Goal: Task Accomplishment & Management: Manage account settings

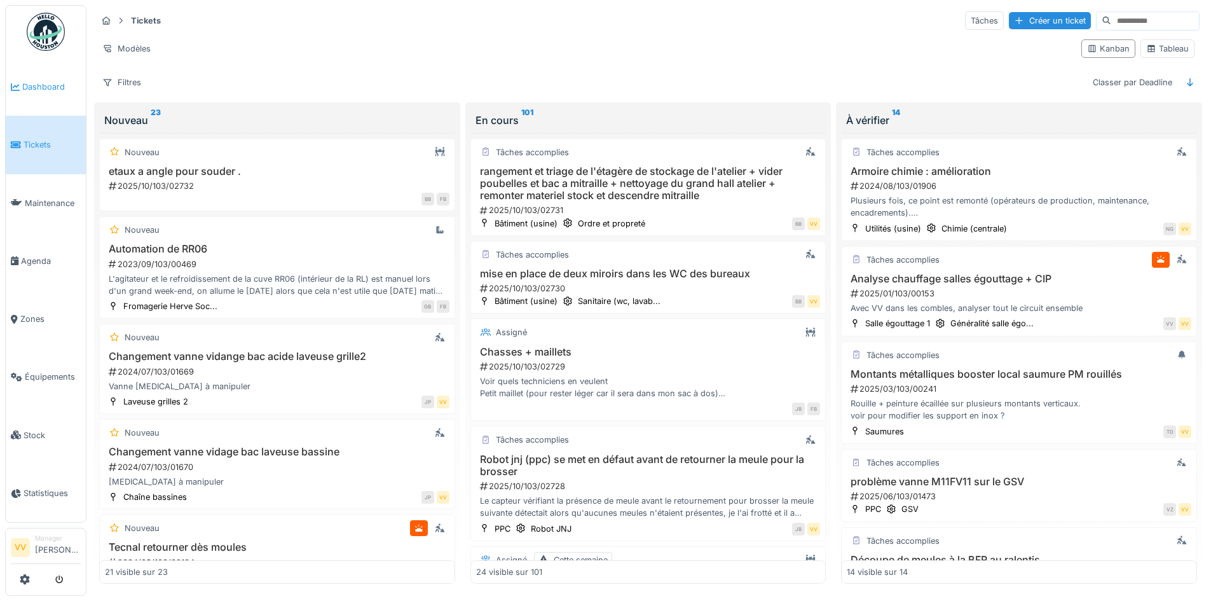
scroll to position [714, 0]
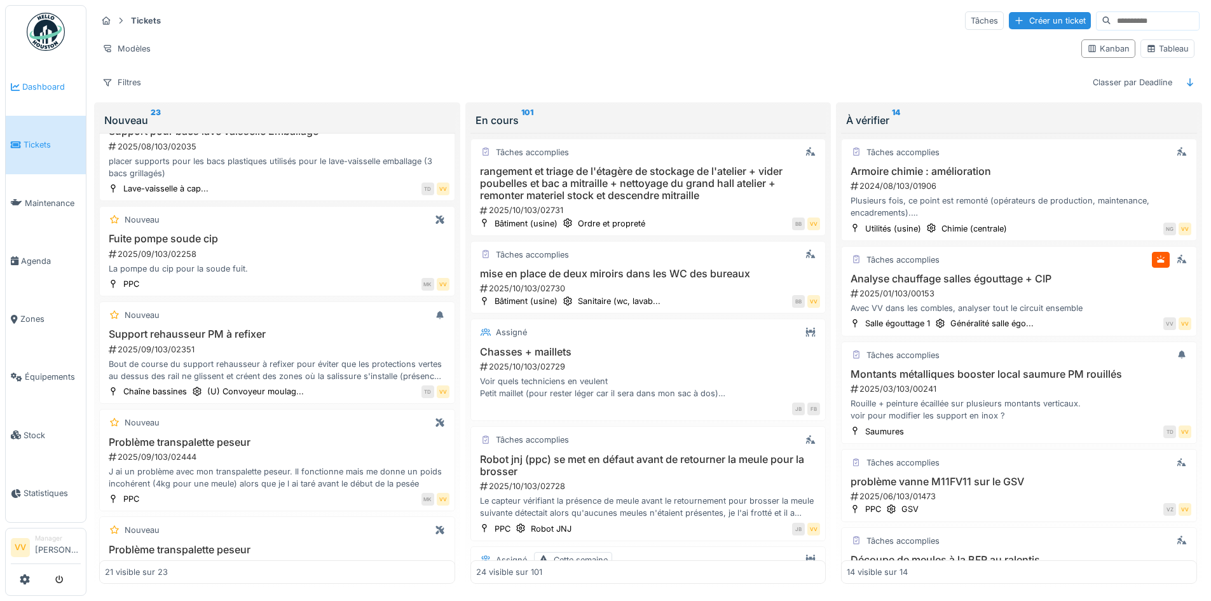
click at [39, 86] on span "Dashboard" at bounding box center [51, 87] width 58 height 12
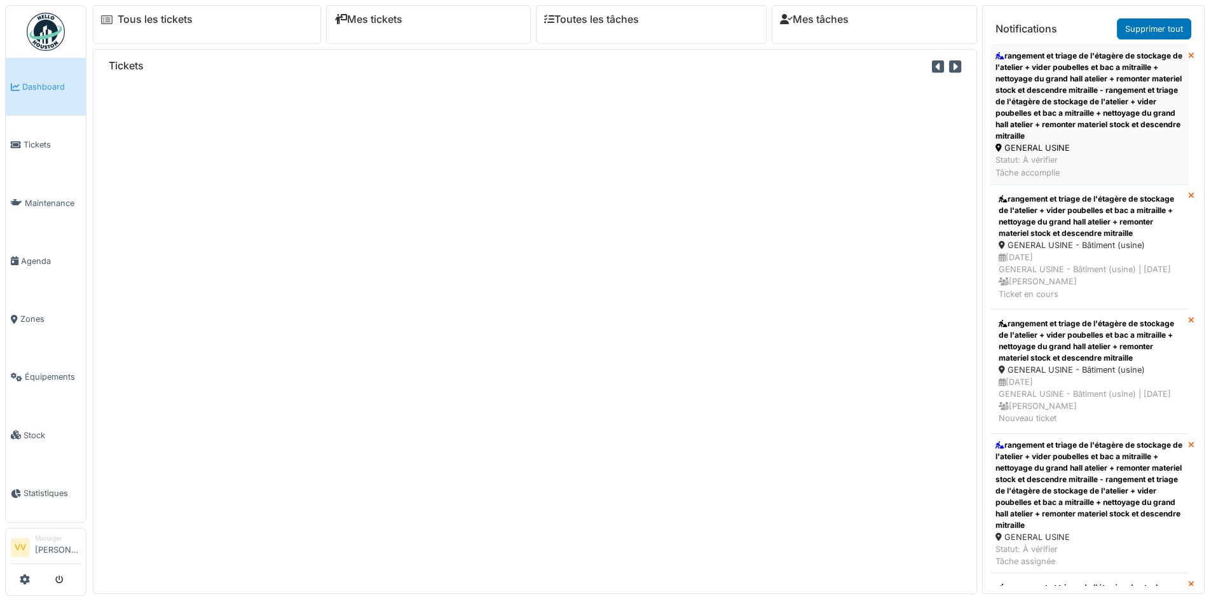
click at [1120, 90] on div "rangement et triage de l'étagère de stockage de l'atelier + vider poubelles et …" at bounding box center [1090, 96] width 188 height 92
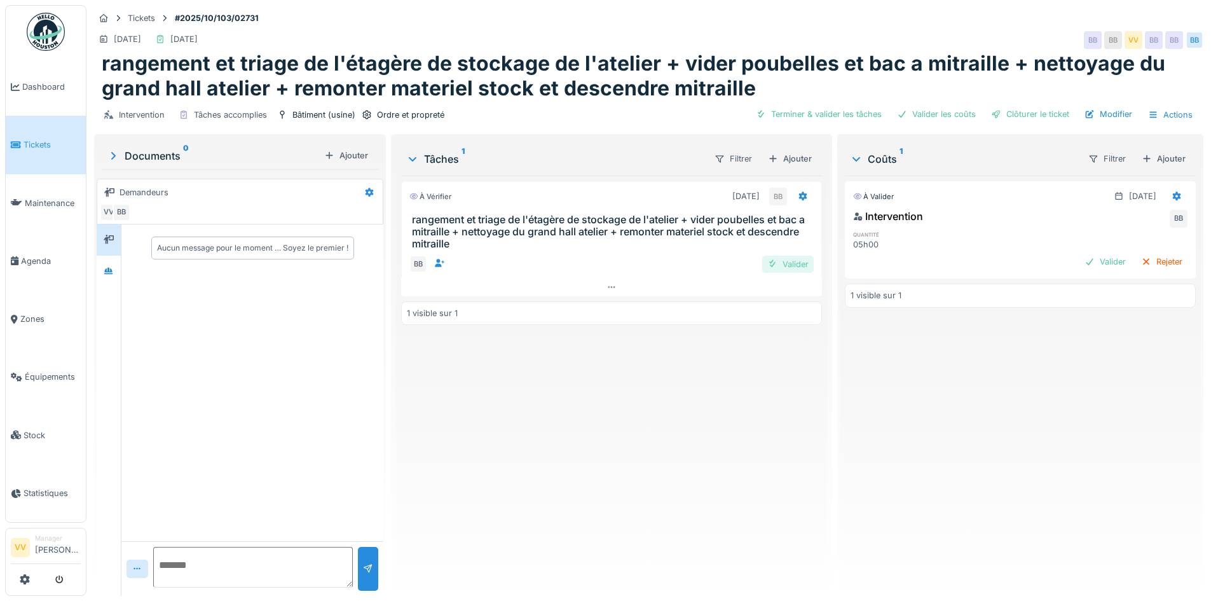
click at [786, 256] on div "Valider" at bounding box center [787, 264] width 51 height 17
click at [1080, 258] on div "Valider" at bounding box center [1105, 261] width 51 height 17
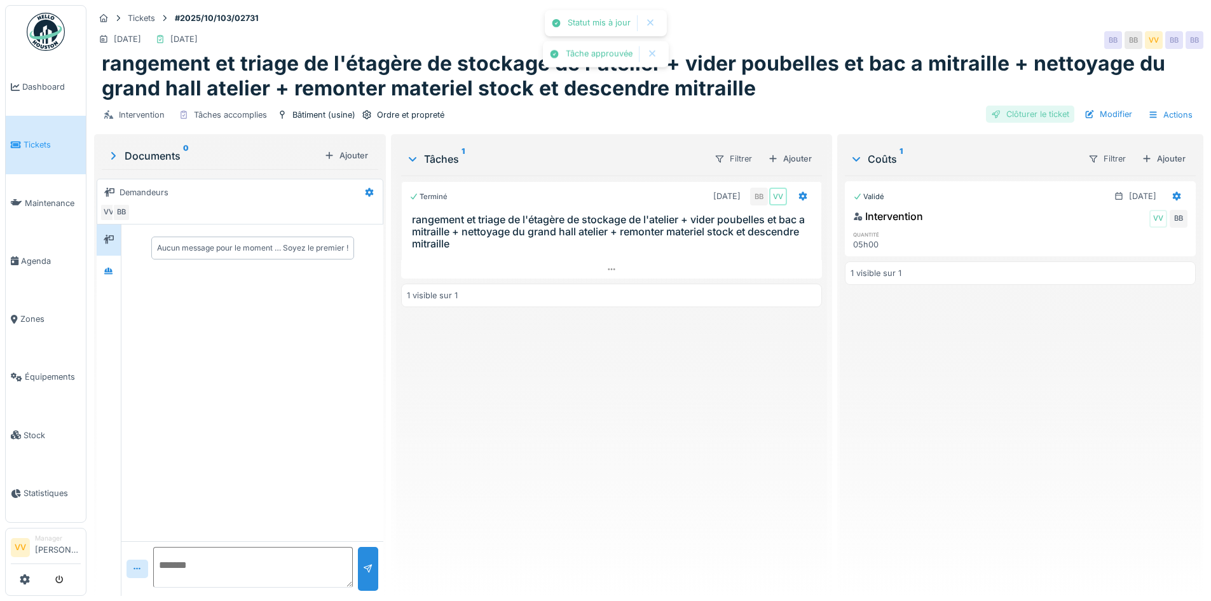
click at [1018, 113] on div "Clôturer le ticket" at bounding box center [1030, 114] width 88 height 17
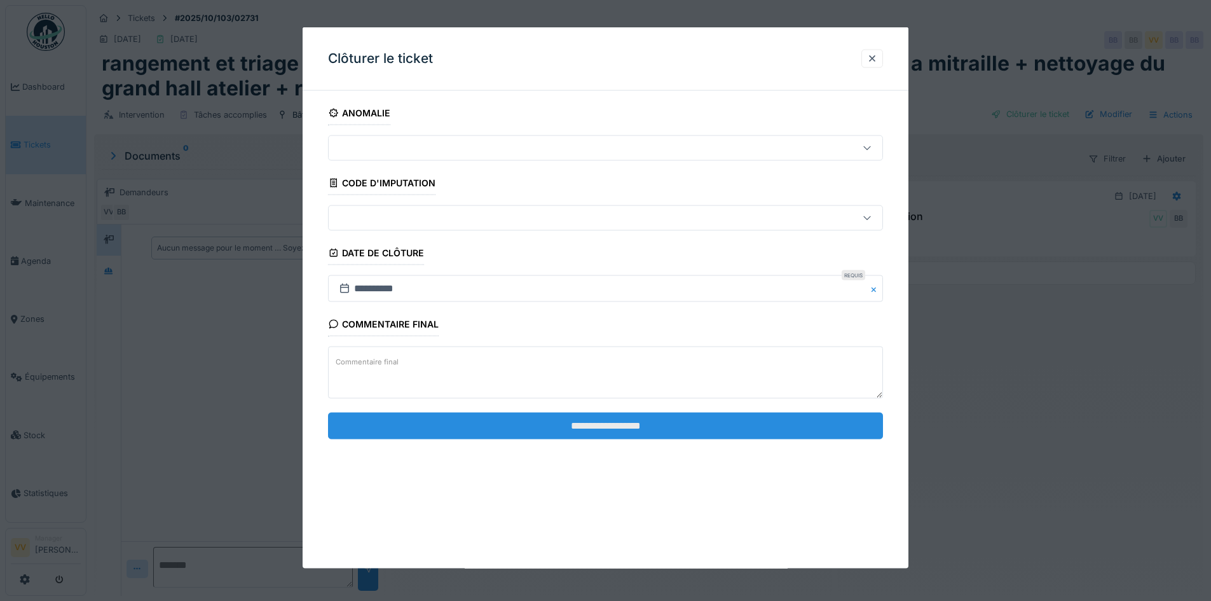
click at [608, 426] on input "**********" at bounding box center [605, 425] width 555 height 27
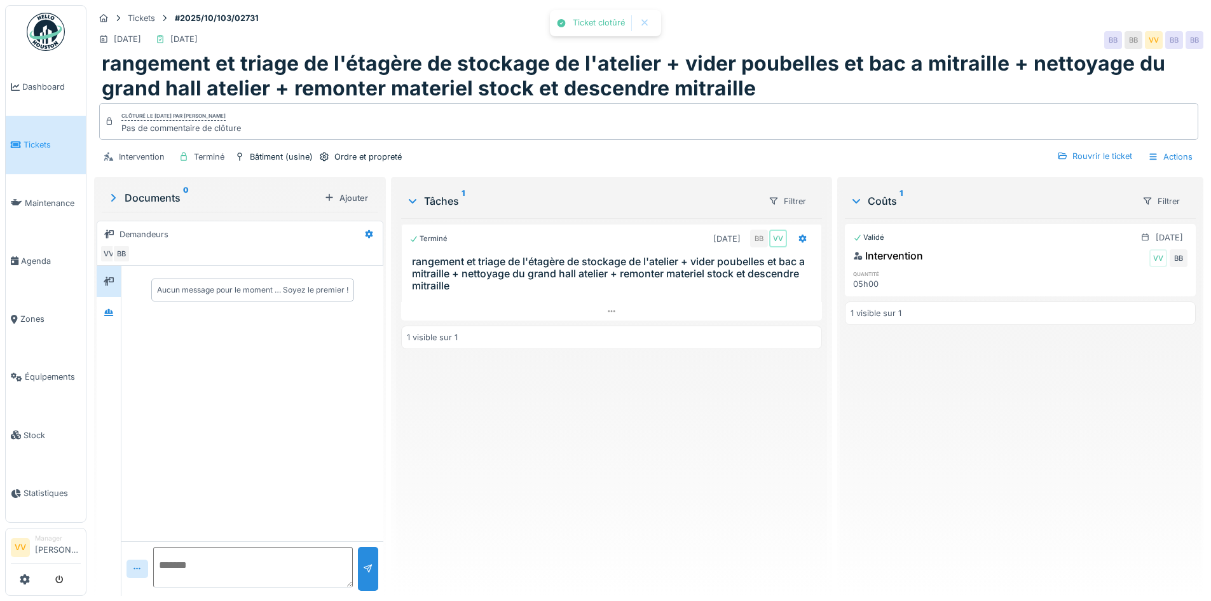
click at [608, 426] on div "Terminé 08/10/2025 BB VV rangement et triage de l'étagère de stockage de l'atel…" at bounding box center [611, 401] width 420 height 367
click at [55, 100] on link "Dashboard" at bounding box center [46, 87] width 80 height 58
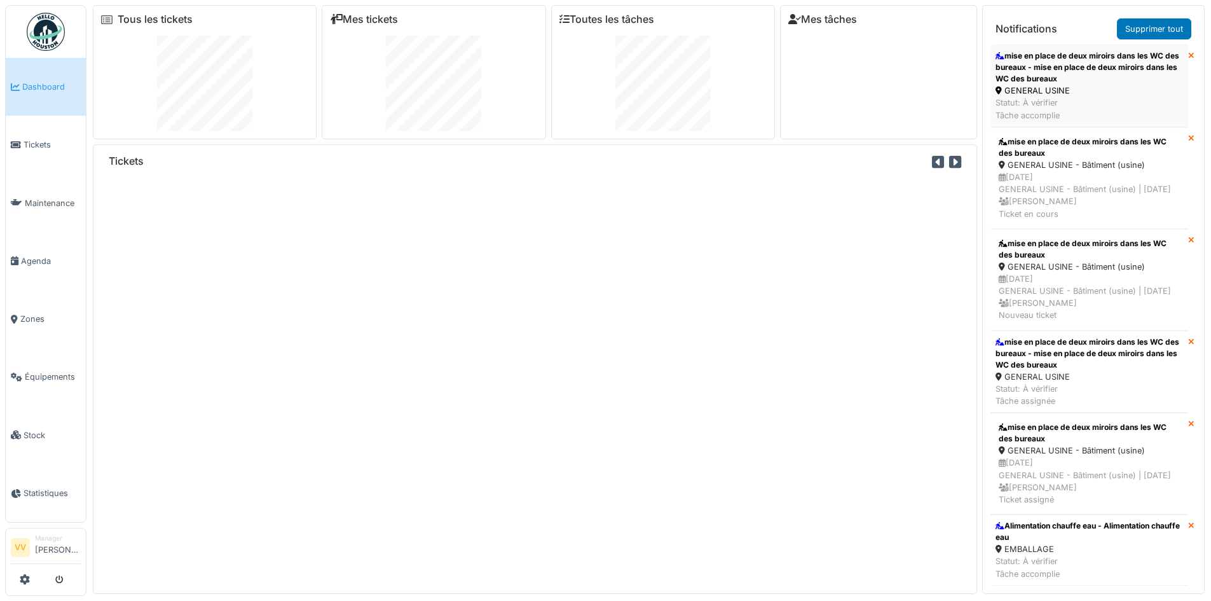
click at [1100, 71] on div "mise en place de deux miroirs dans les WC des bureaux - mise en place de deux m…" at bounding box center [1090, 67] width 188 height 34
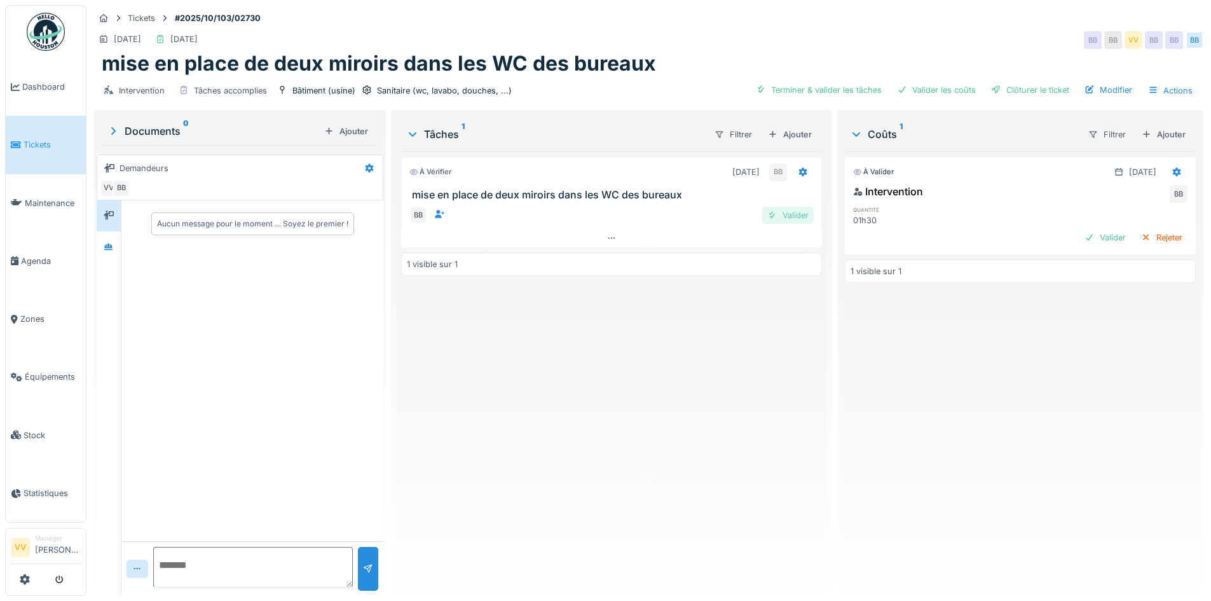
click at [786, 216] on div "Valider" at bounding box center [787, 215] width 51 height 17
click at [1090, 226] on div "Intervention BB quantité 01h30 Valider Rejeter" at bounding box center [1020, 216] width 351 height 70
click at [1088, 235] on div "Valider" at bounding box center [1105, 237] width 51 height 17
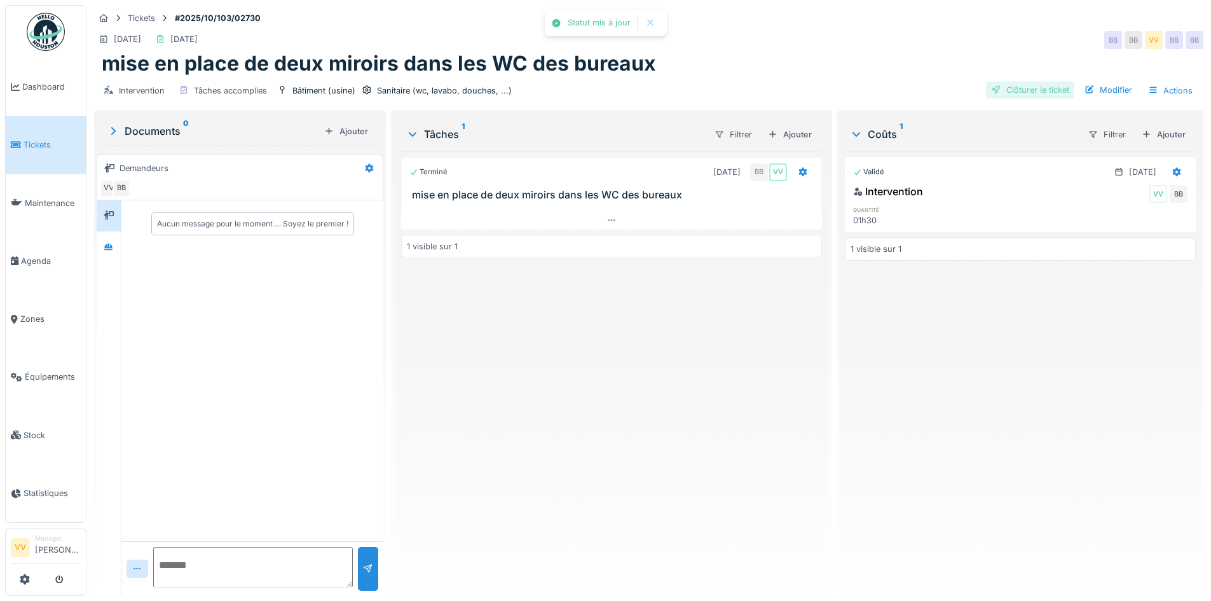
click at [1032, 95] on div "Clôturer le ticket" at bounding box center [1030, 89] width 88 height 17
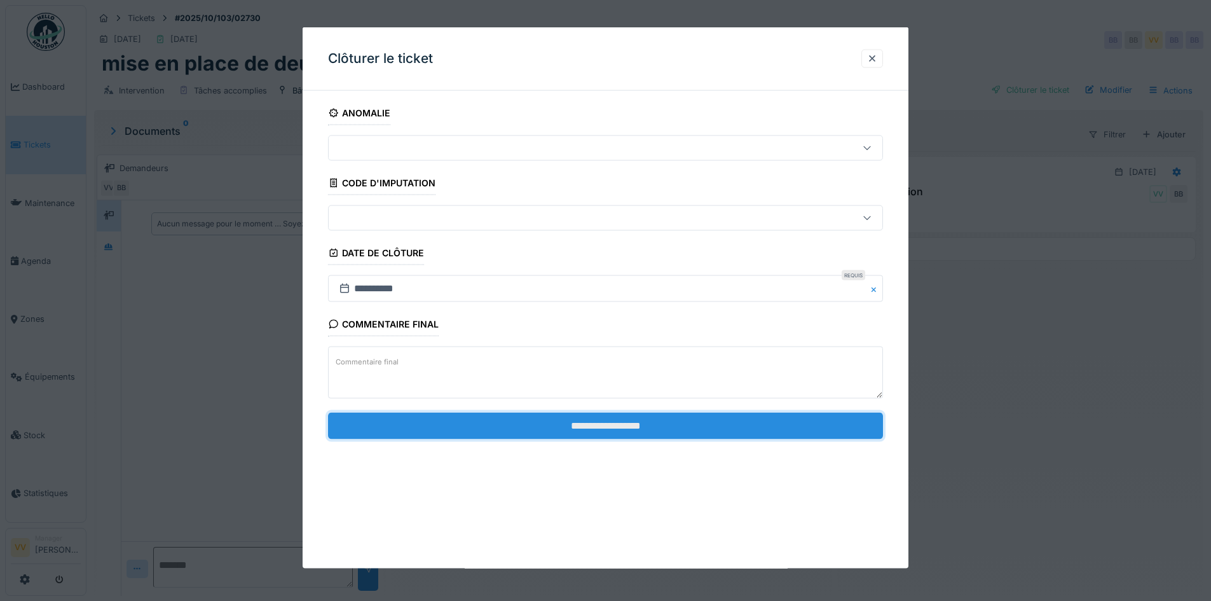
click at [652, 424] on input "**********" at bounding box center [605, 425] width 555 height 27
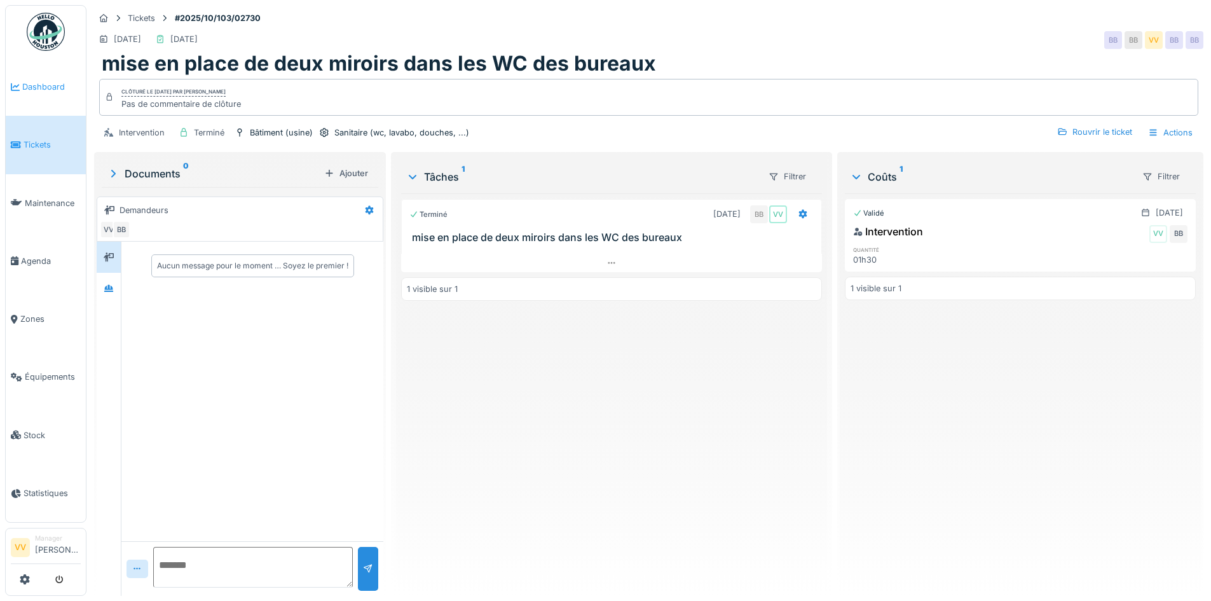
click at [46, 76] on link "Dashboard" at bounding box center [46, 87] width 80 height 58
